Goal: Transaction & Acquisition: Purchase product/service

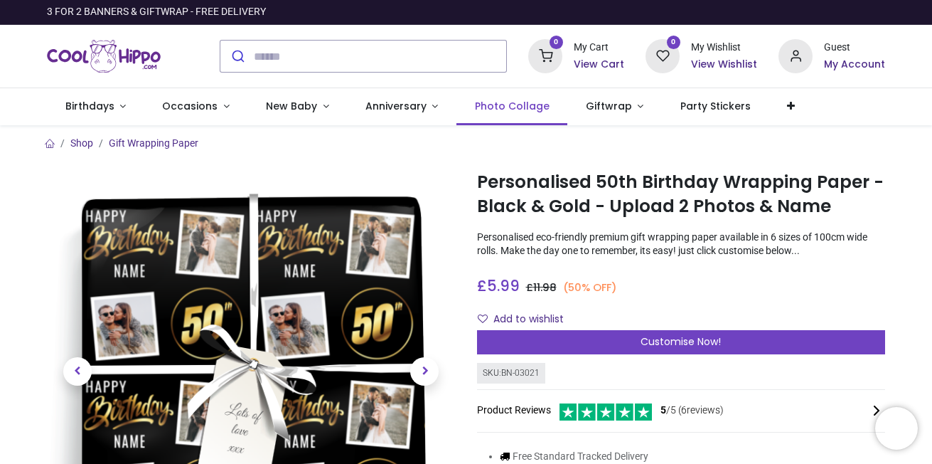
click at [502, 102] on span "Photo Collage" at bounding box center [512, 106] width 75 height 14
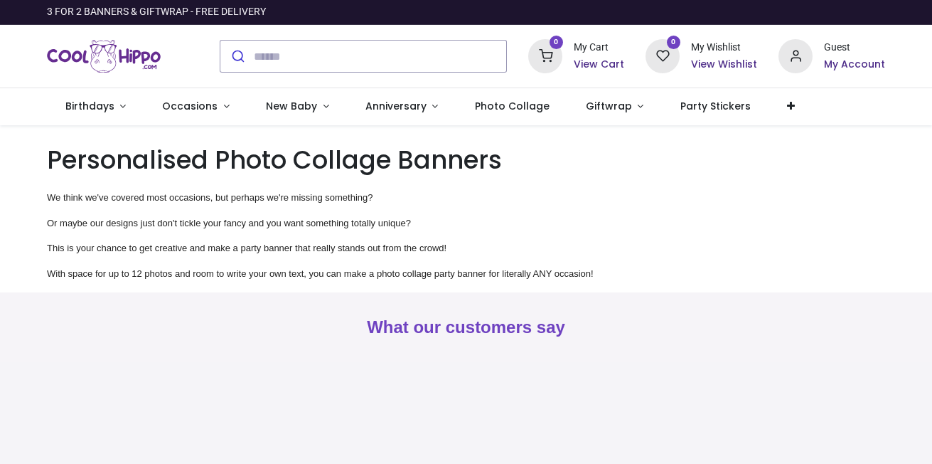
click at [925, 457] on section "What our customers say" at bounding box center [466, 400] width 932 height 217
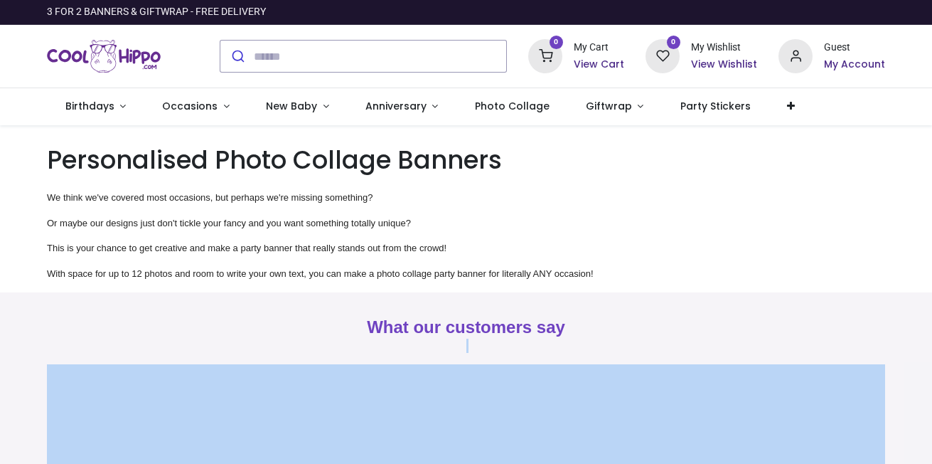
click at [925, 457] on section "What our customers say" at bounding box center [466, 400] width 932 height 217
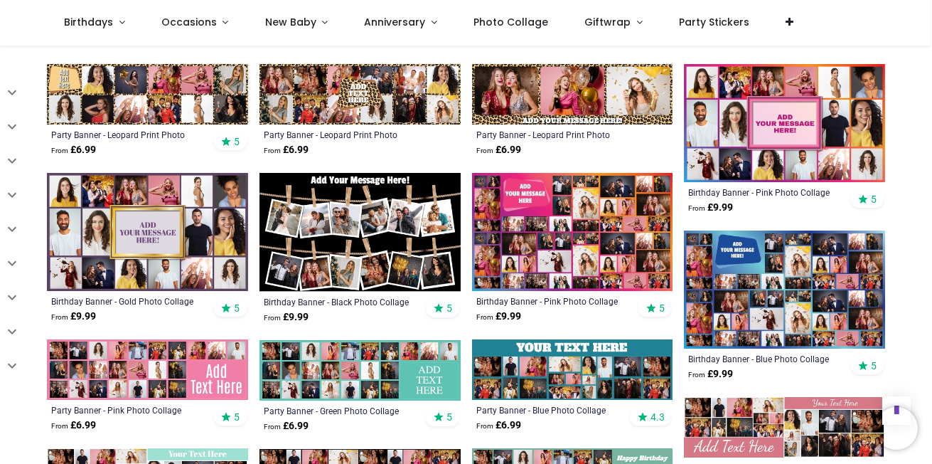
scroll to position [669, 0]
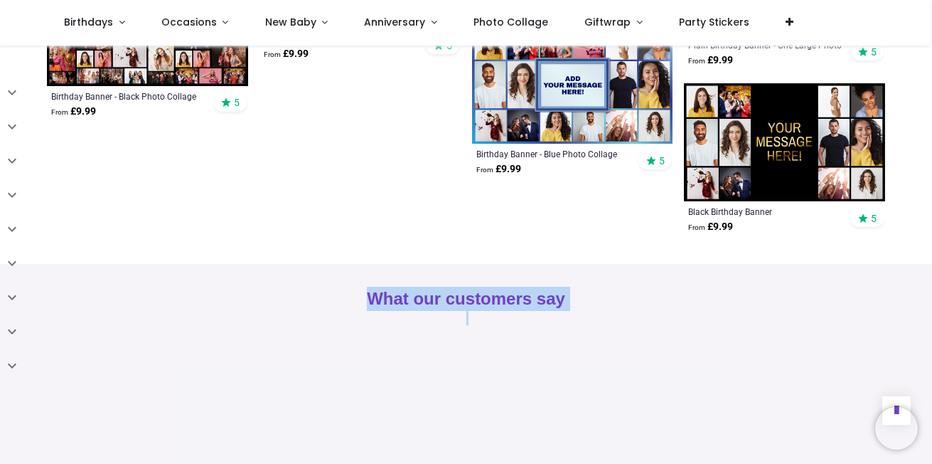
scroll to position [1089, 0]
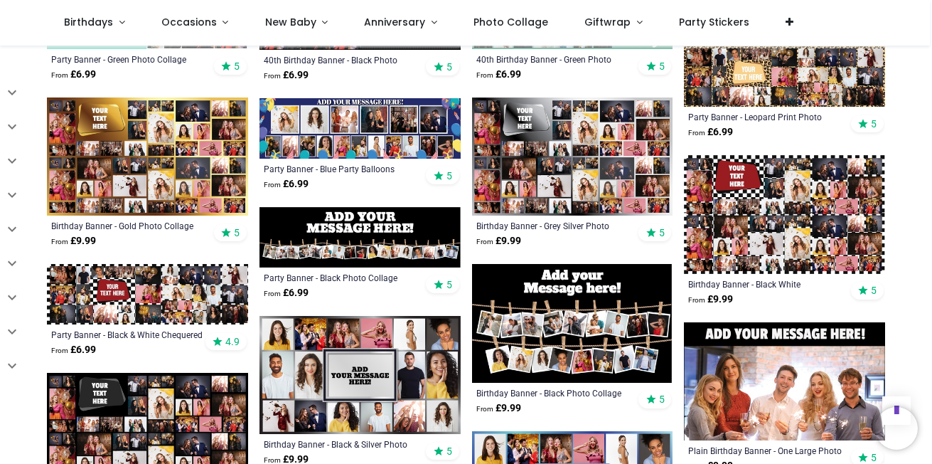
click at [870, 62] on img at bounding box center [784, 76] width 201 height 60
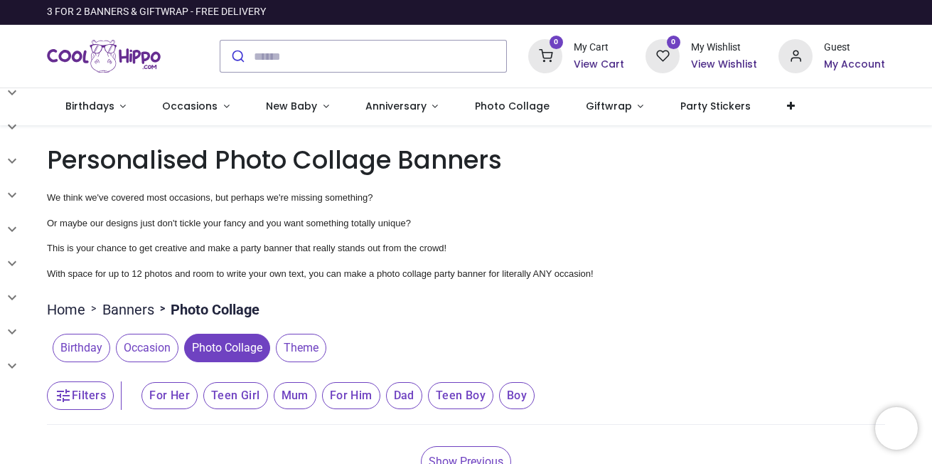
click at [73, 346] on span "Birthday" at bounding box center [82, 347] width 58 height 28
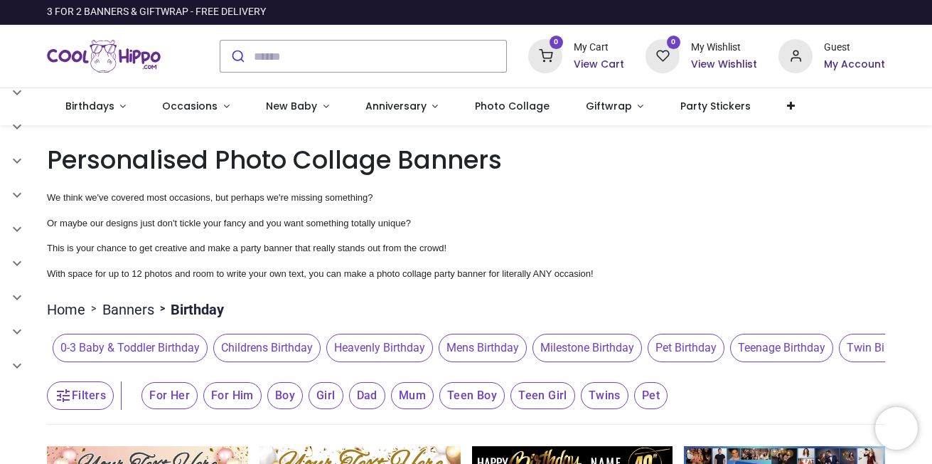
click at [599, 353] on span "Milestone Birthday" at bounding box center [588, 347] width 110 height 28
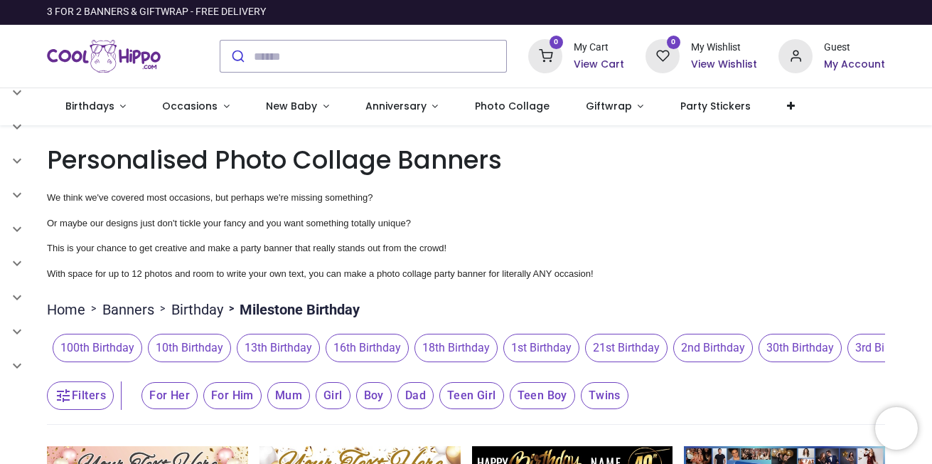
click at [872, 351] on span "3rd Birthday" at bounding box center [886, 347] width 77 height 28
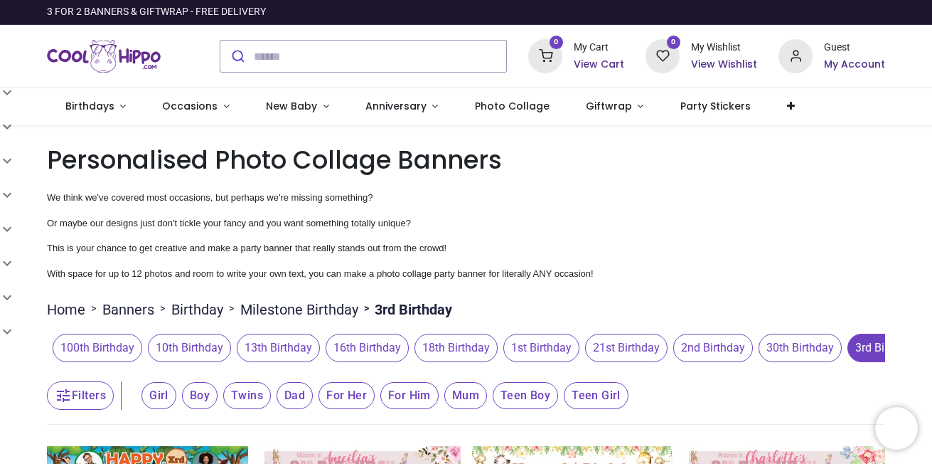
click at [880, 351] on span "3rd Birthday" at bounding box center [886, 347] width 77 height 28
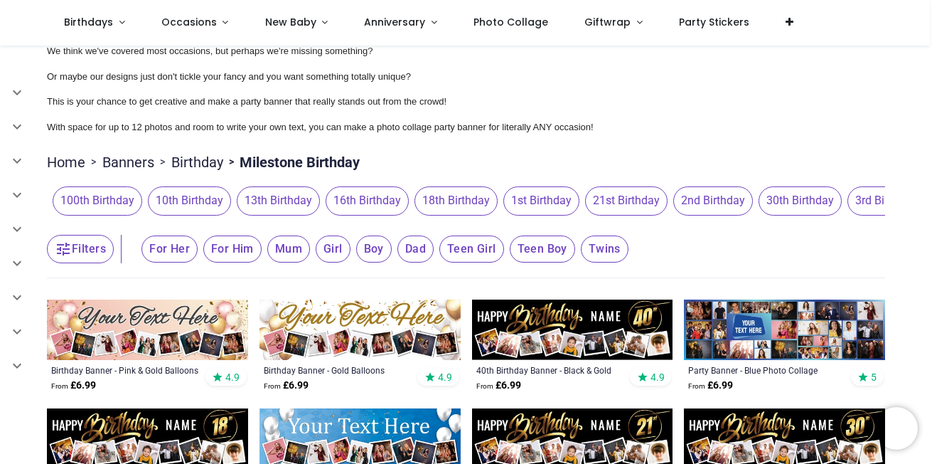
scroll to position [69, 0]
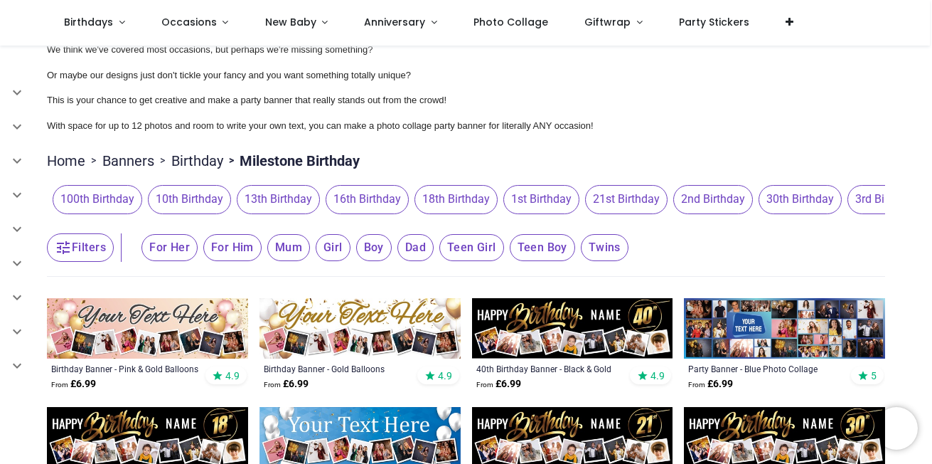
drag, startPoint x: 15, startPoint y: 442, endPoint x: 19, endPoint y: 425, distance: 17.6
click at [591, 21] on span "Giftwrap" at bounding box center [608, 22] width 46 height 14
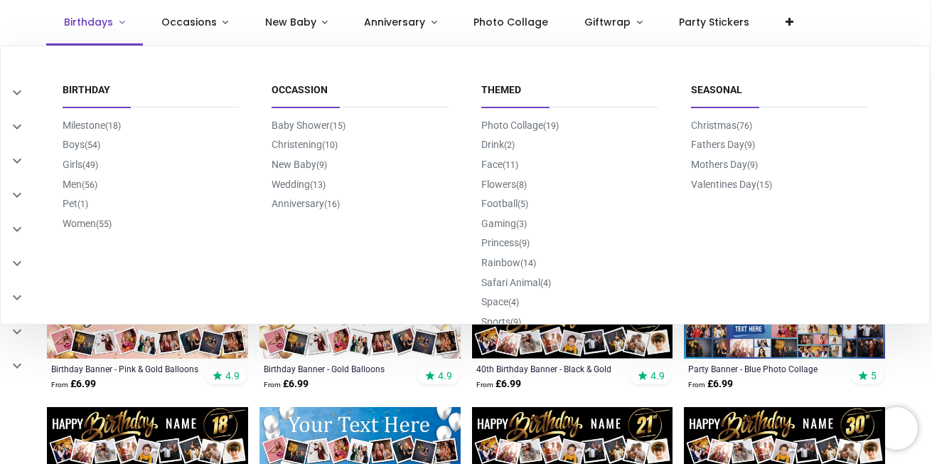
click at [118, 21] on link "Birthdays" at bounding box center [94, 23] width 97 height 46
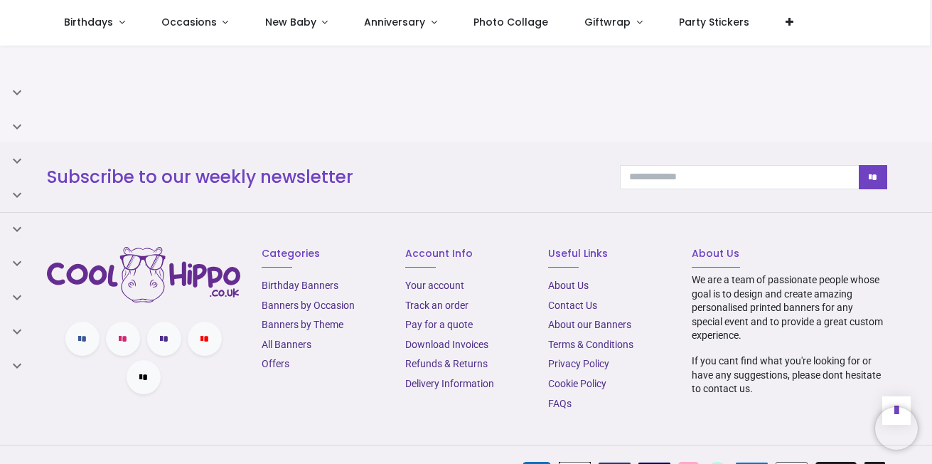
scroll to position [2133, 0]
click at [927, 62] on section "What our customers say" at bounding box center [466, 33] width 932 height 217
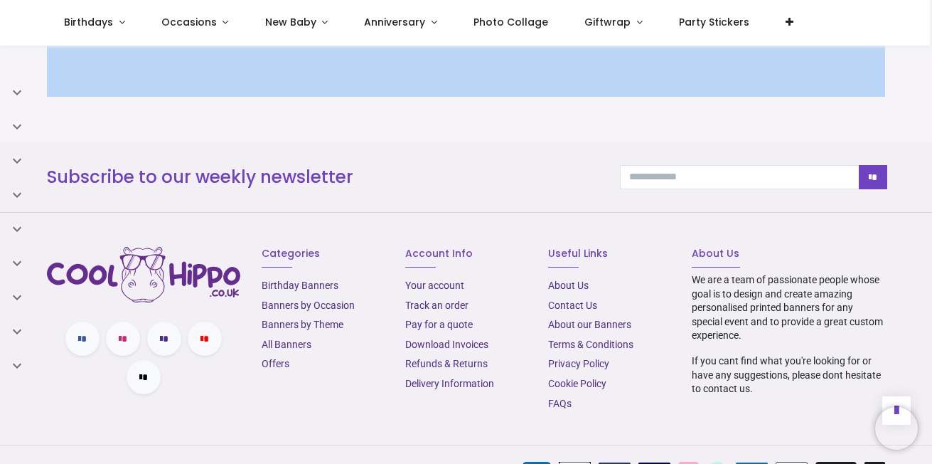
click at [927, 62] on section "What our customers say" at bounding box center [466, 33] width 932 height 217
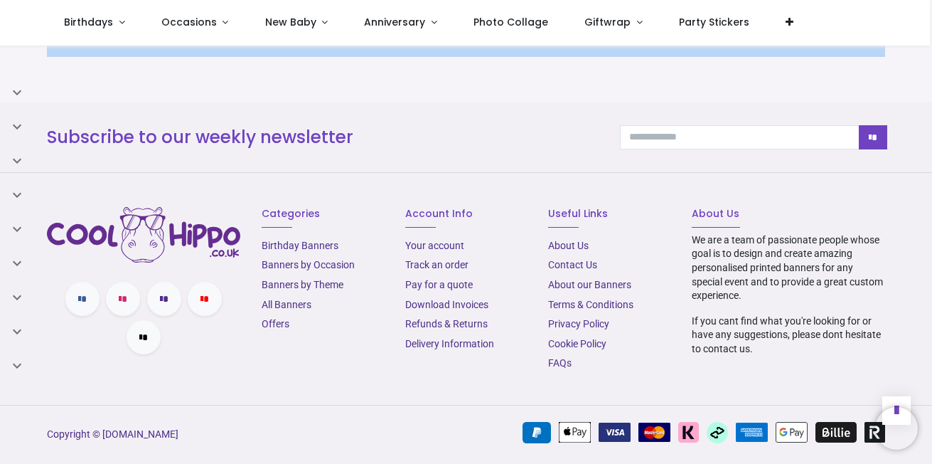
scroll to position [1376, 0]
